Goal: Information Seeking & Learning: Learn about a topic

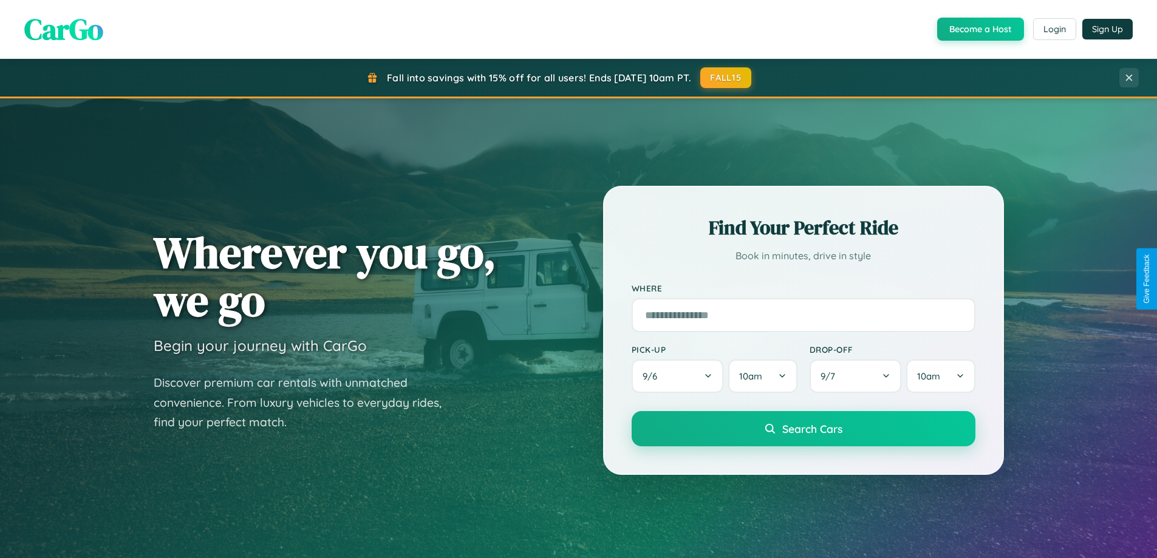
scroll to position [2336, 0]
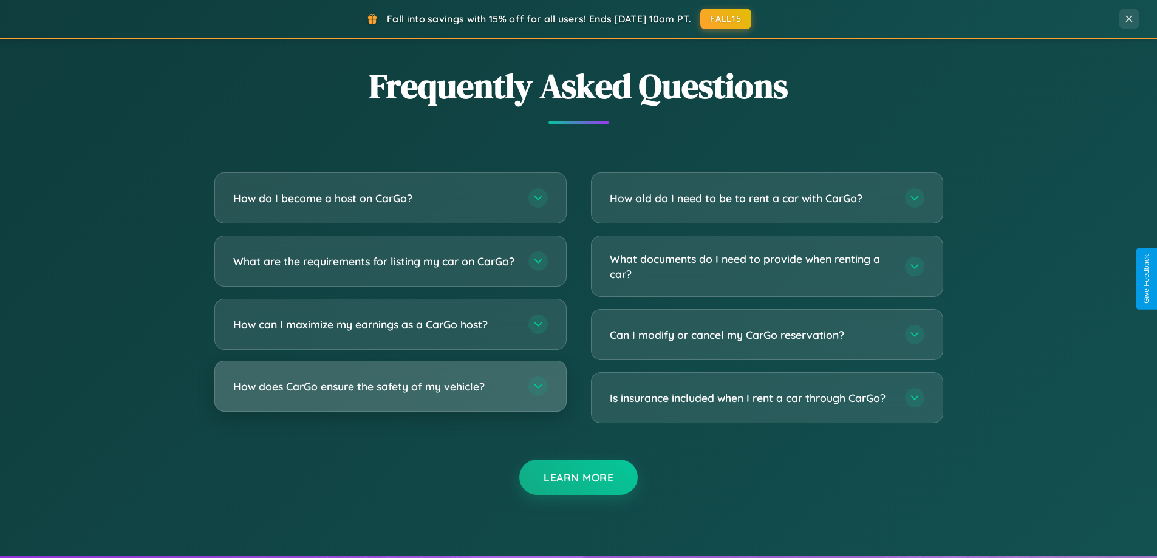
click at [390, 394] on h3 "How does CarGo ensure the safety of my vehicle?" at bounding box center [374, 386] width 283 height 15
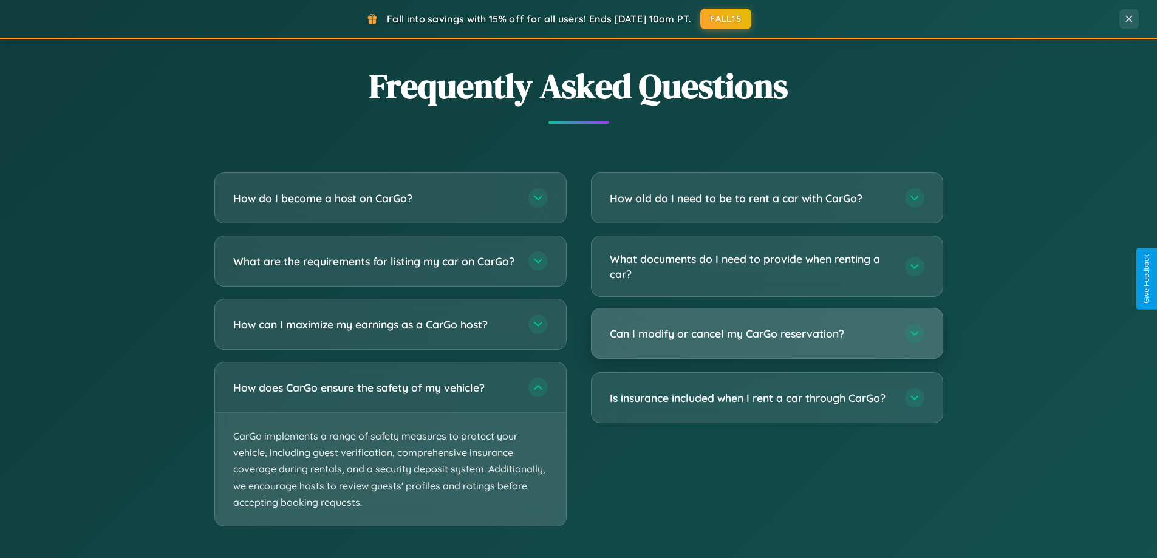
click at [766, 335] on h3 "Can I modify or cancel my CarGo reservation?" at bounding box center [751, 333] width 283 height 15
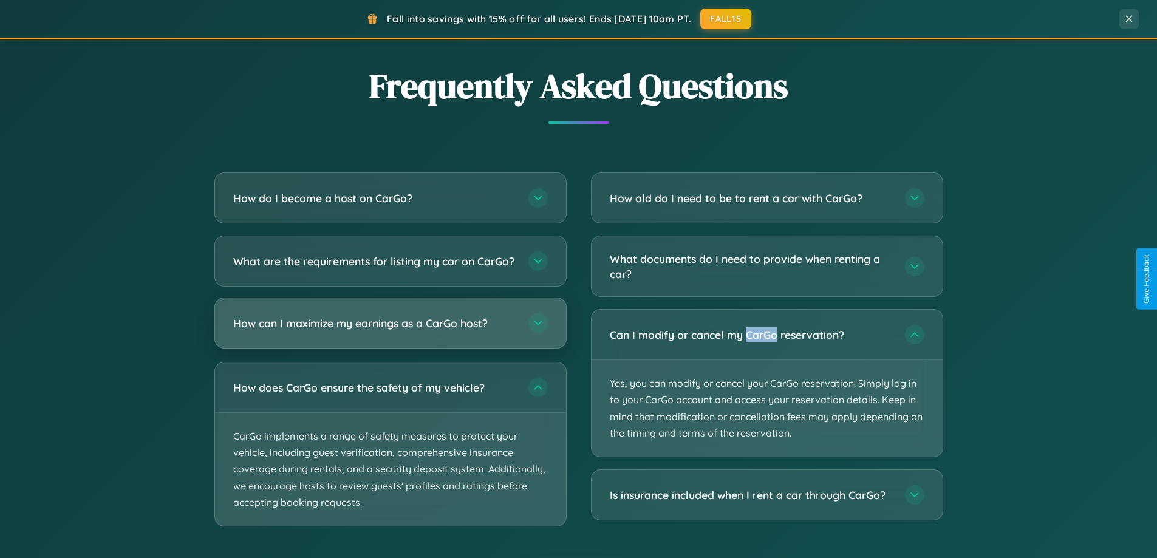
click at [390, 331] on h3 "How can I maximize my earnings as a CarGo host?" at bounding box center [374, 323] width 283 height 15
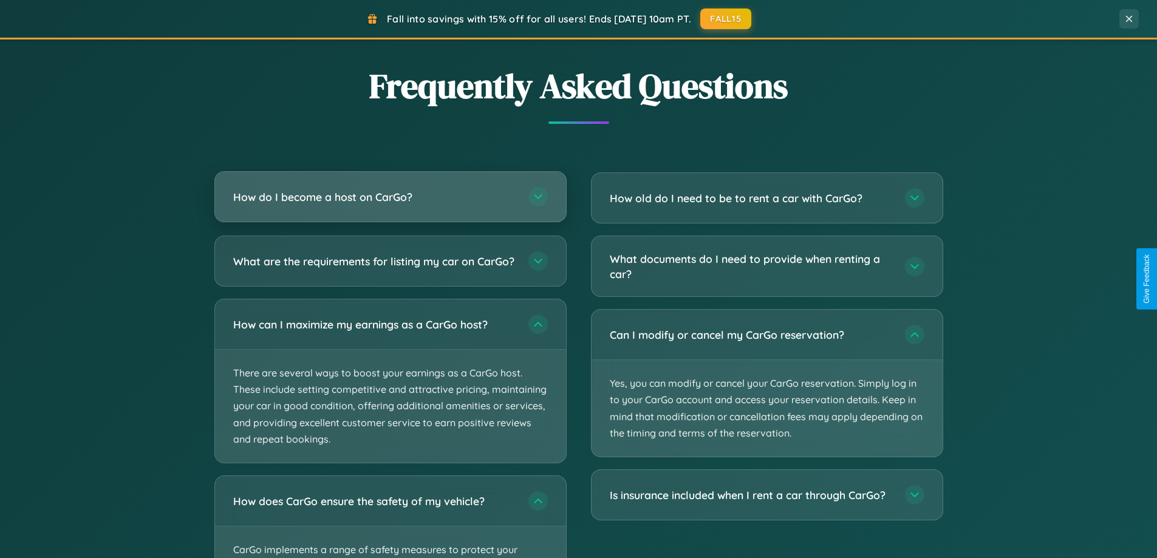
click at [390, 198] on h3 "How do I become a host on CarGo?" at bounding box center [374, 196] width 283 height 15
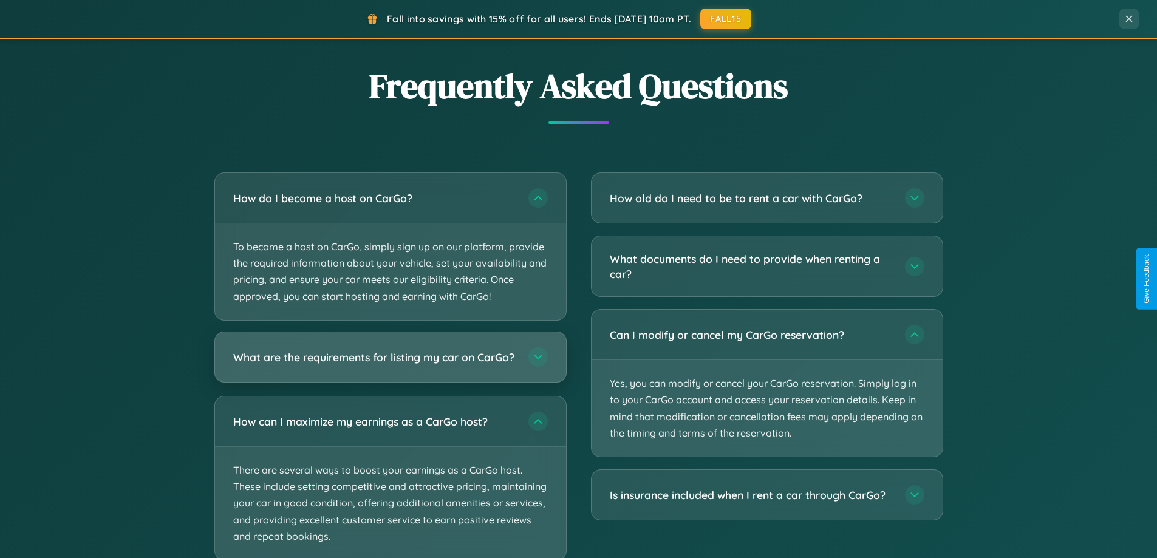
click at [390, 362] on h3 "What are the requirements for listing my car on CarGo?" at bounding box center [374, 356] width 283 height 15
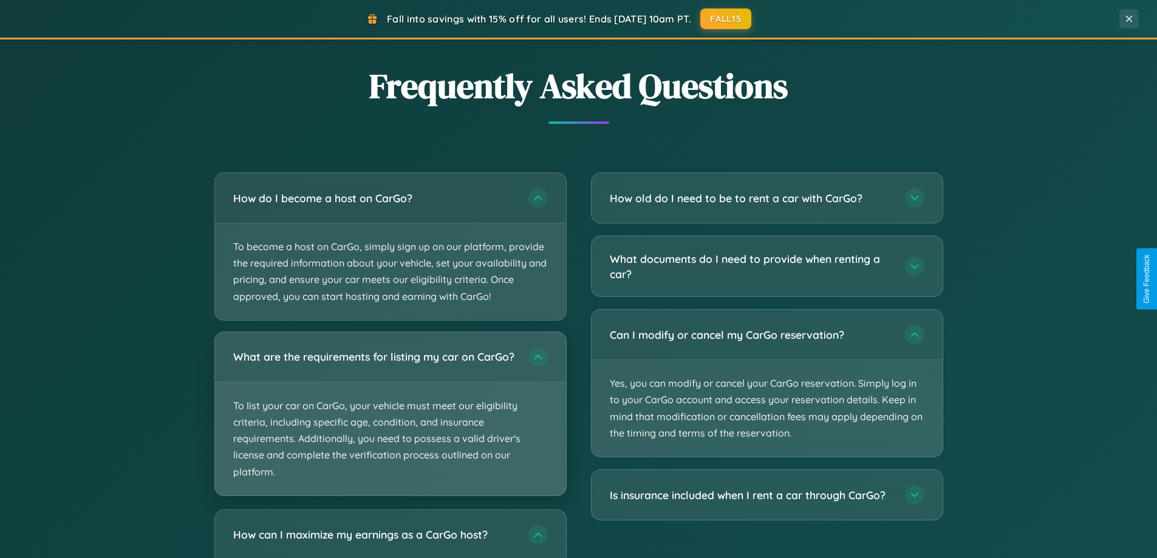
click at [390, 418] on p "To list your car on CarGo, your vehicle must meet our eligibility criteria, inc…" at bounding box center [390, 439] width 351 height 113
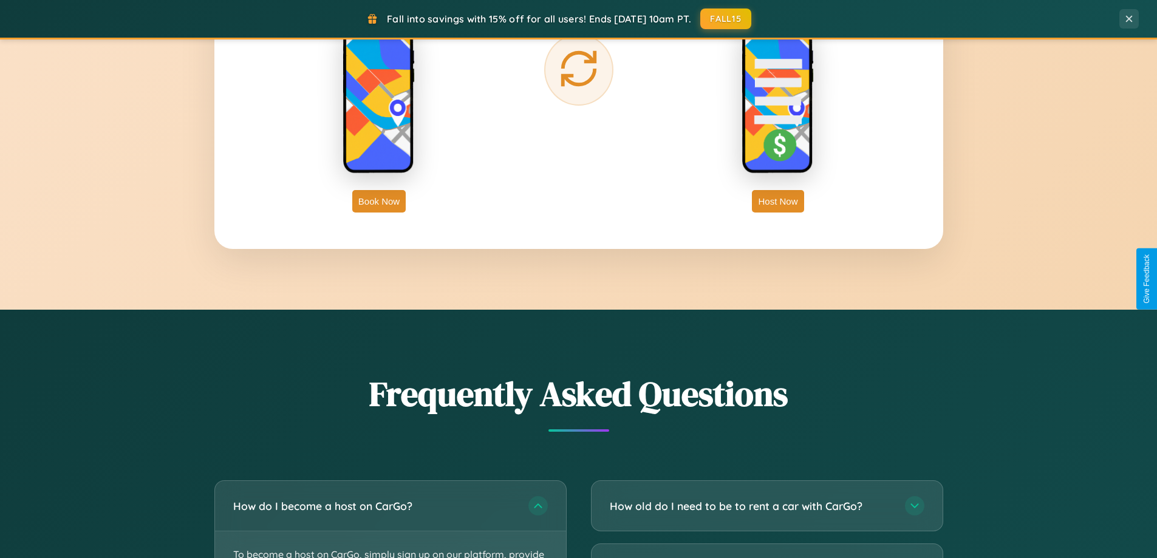
scroll to position [523, 0]
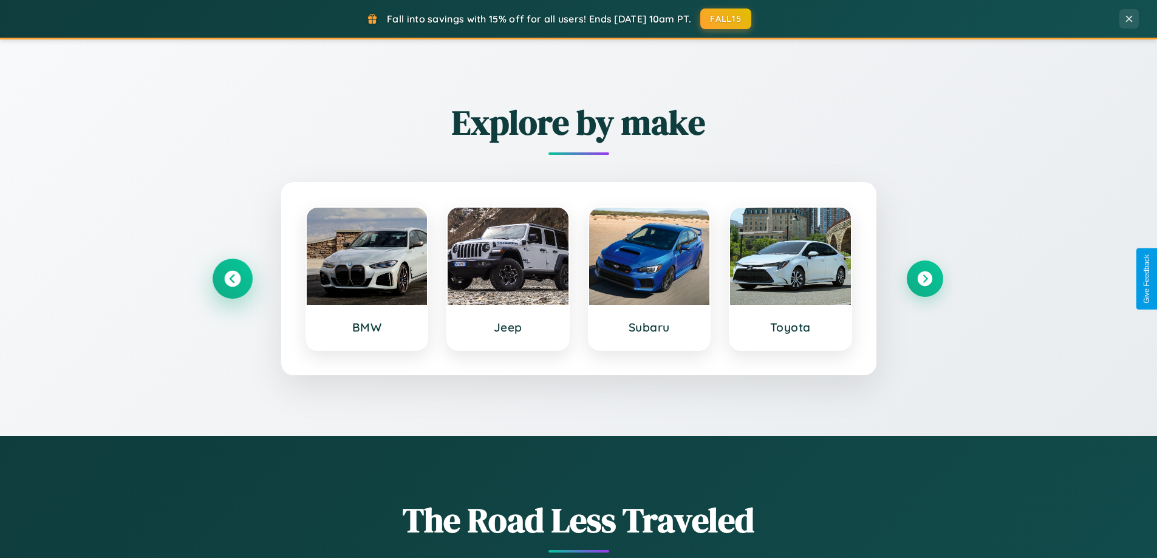
click at [232, 279] on icon at bounding box center [232, 279] width 16 height 16
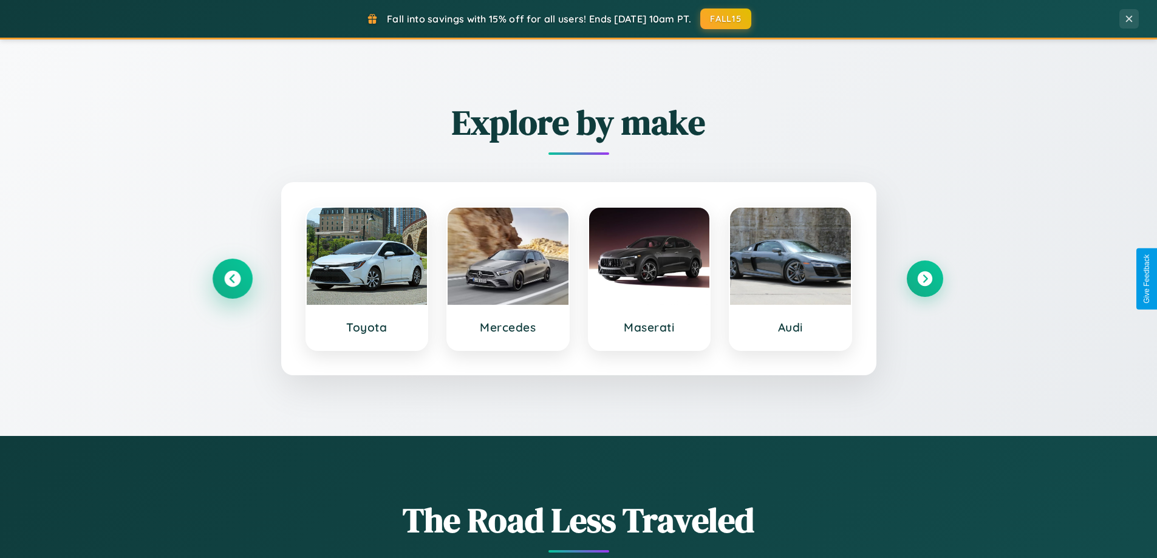
click at [232, 279] on icon at bounding box center [232, 279] width 16 height 16
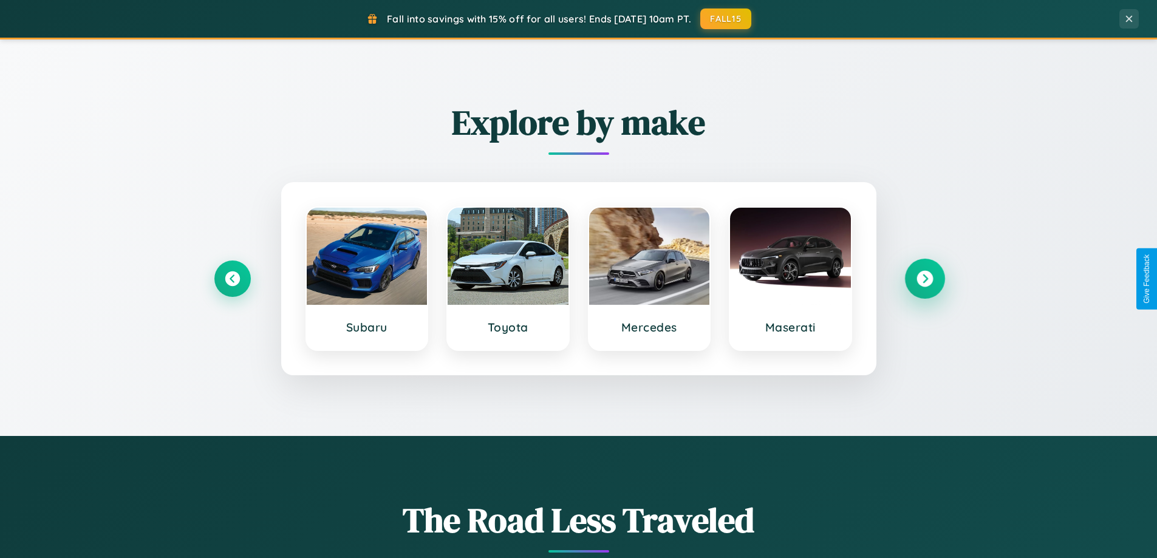
click at [924, 279] on icon at bounding box center [924, 279] width 16 height 16
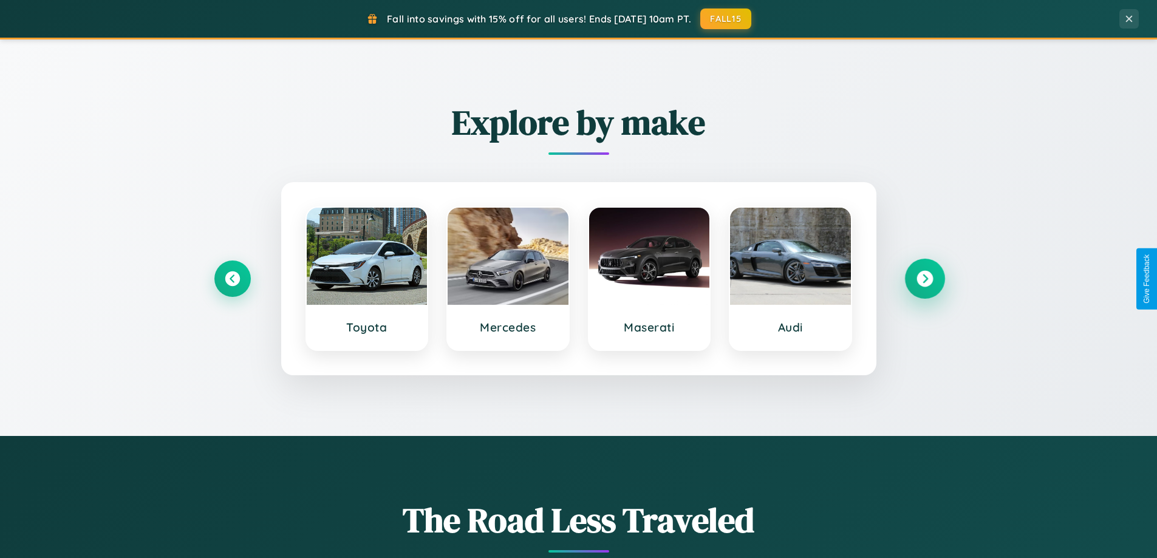
click at [924, 279] on icon at bounding box center [924, 279] width 16 height 16
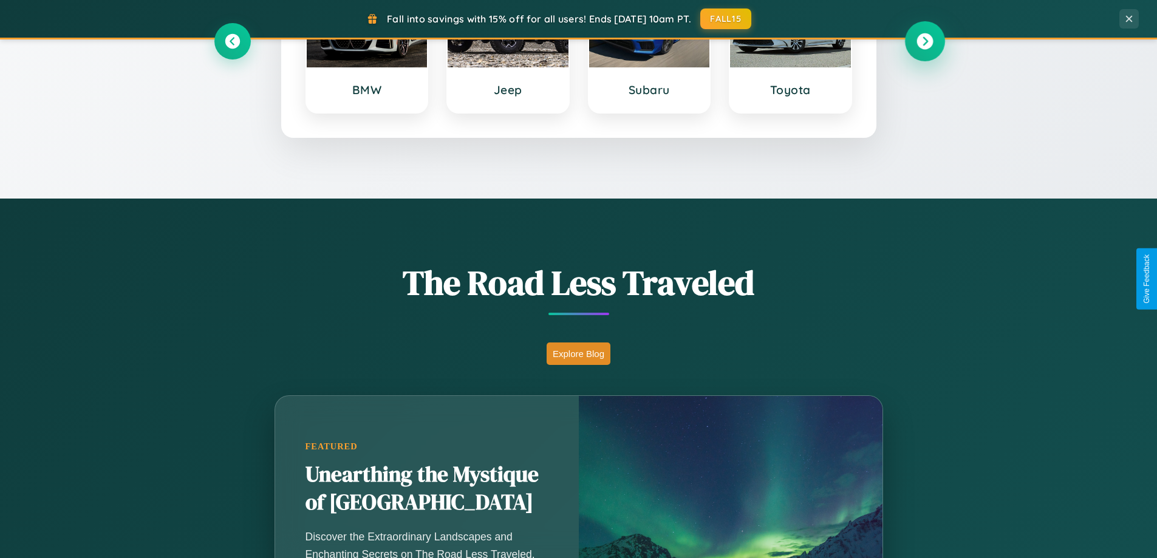
scroll to position [835, 0]
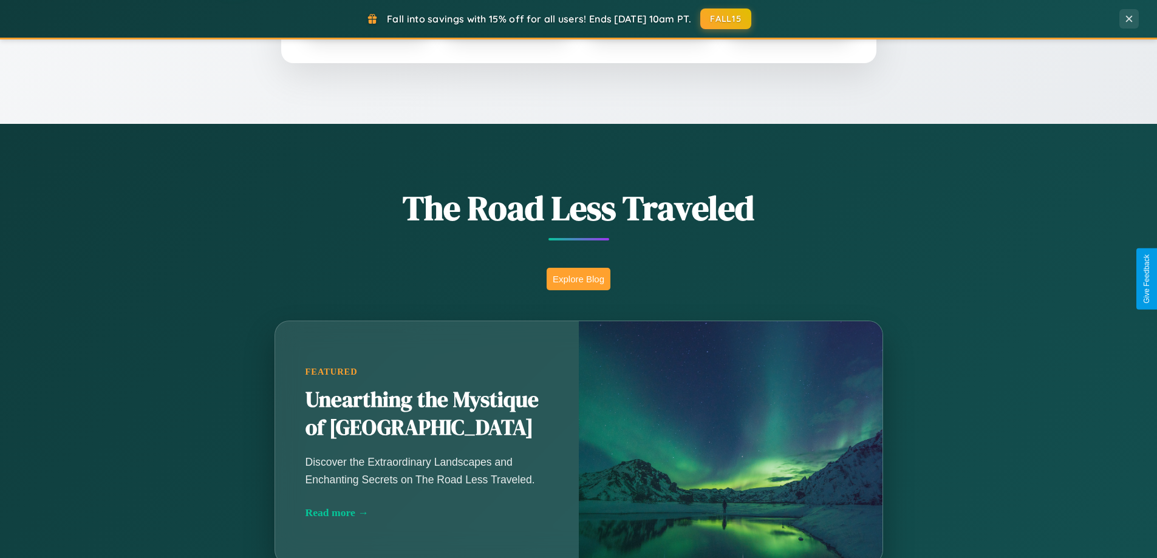
click at [578, 279] on button "Explore Blog" at bounding box center [578, 279] width 64 height 22
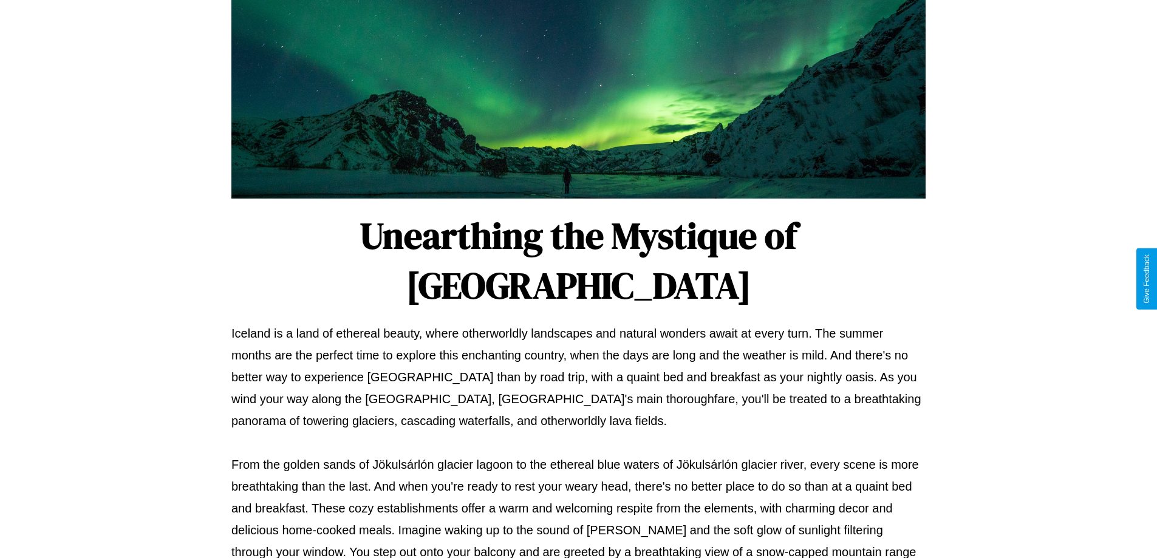
scroll to position [393, 0]
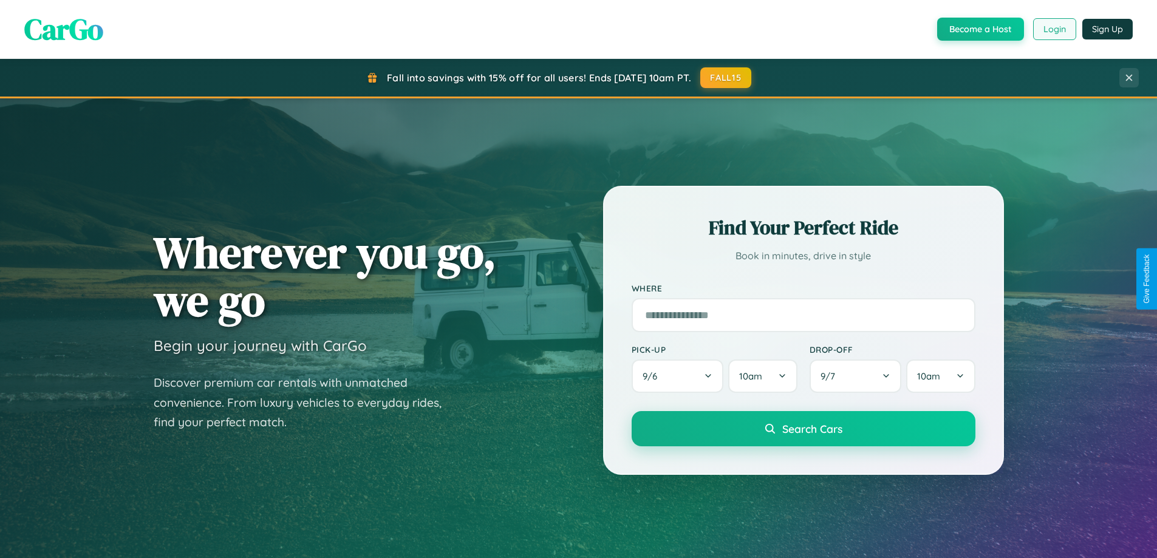
click at [1053, 29] on button "Login" at bounding box center [1054, 29] width 43 height 22
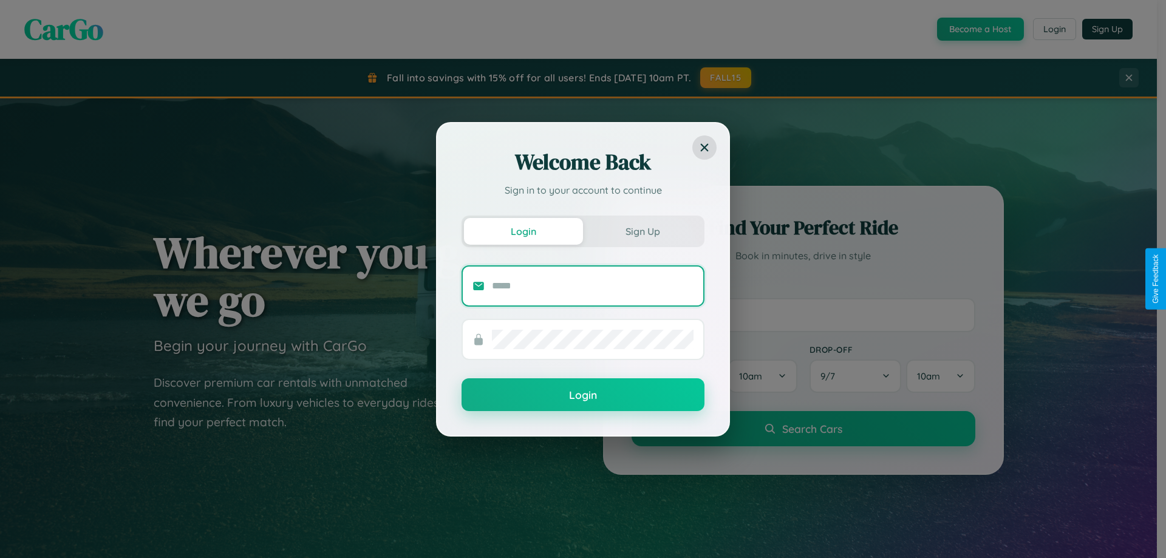
click at [593, 285] on input "text" at bounding box center [593, 285] width 202 height 19
type input "**********"
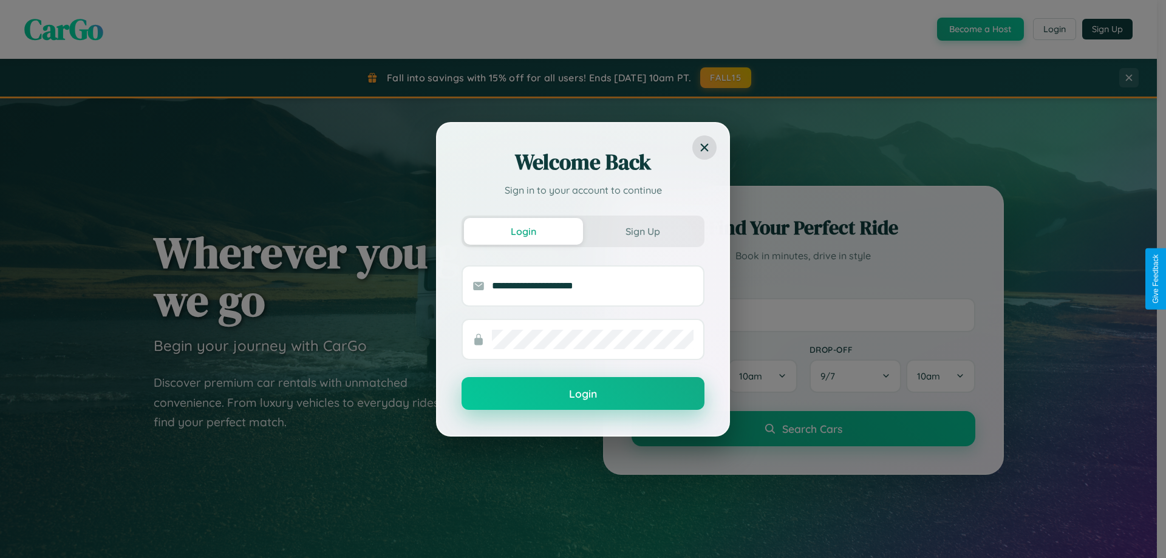
click at [583, 394] on button "Login" at bounding box center [582, 393] width 243 height 33
